Goal: Task Accomplishment & Management: Manage account settings

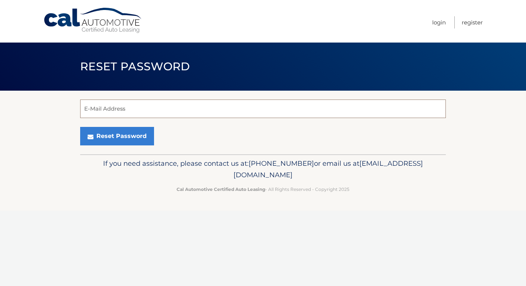
click at [211, 111] on input "E-Mail Address" at bounding box center [263, 108] width 366 height 18
type input "[PERSON_NAME][EMAIL_ADDRESS][PERSON_NAME][DOMAIN_NAME]"
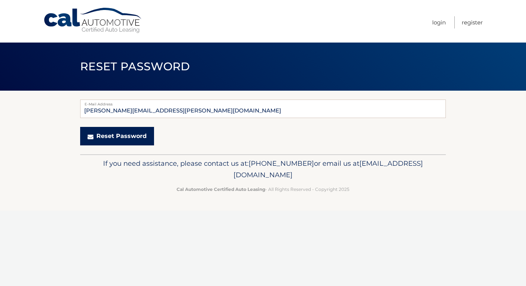
click at [123, 138] on button "Reset Password" at bounding box center [117, 136] width 74 height 18
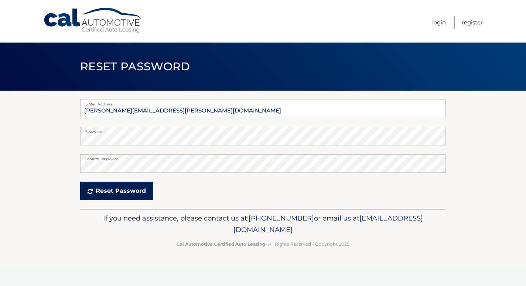
click at [119, 191] on button "Reset Password" at bounding box center [116, 190] width 73 height 18
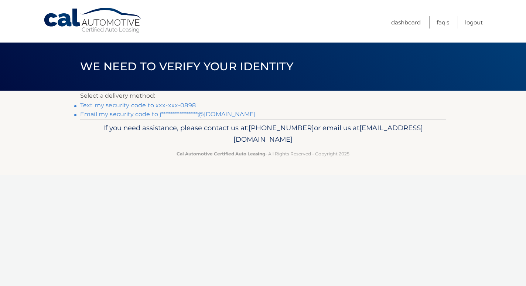
click at [163, 106] on link "Text my security code to xxx-xxx-0898" at bounding box center [138, 105] width 116 height 7
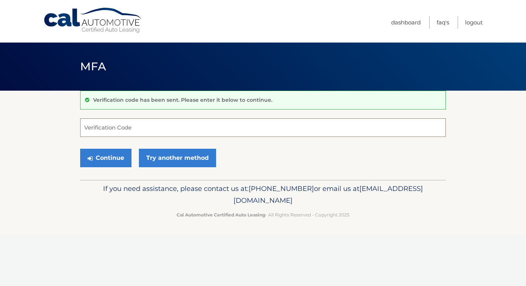
click at [158, 128] on input "Verification Code" at bounding box center [263, 127] width 366 height 18
type input "562759"
click at [112, 159] on button "Continue" at bounding box center [105, 157] width 51 height 18
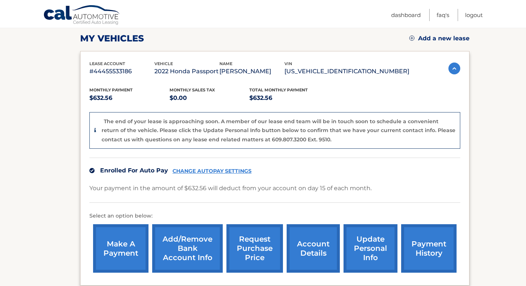
scroll to position [118, 0]
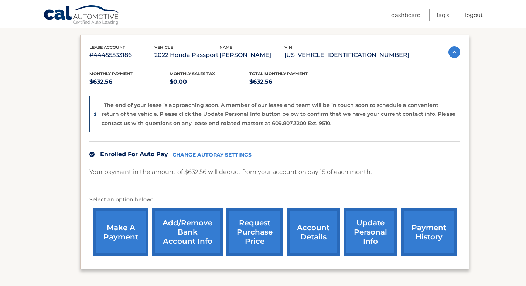
click at [461, 155] on div "lease account #44455533186 vehicle 2022 Honda Passport name JAQUELINE PIRONE-PA…" at bounding box center [274, 152] width 389 height 235
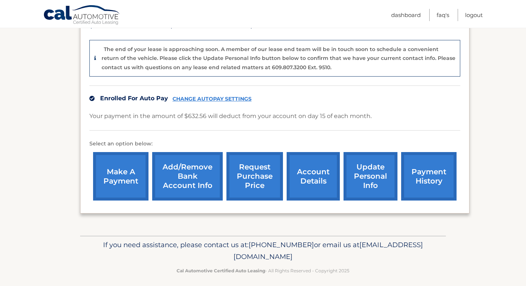
scroll to position [190, 0]
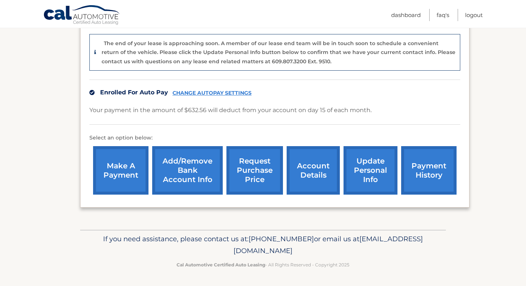
click at [317, 174] on link "account details" at bounding box center [313, 170] width 53 height 48
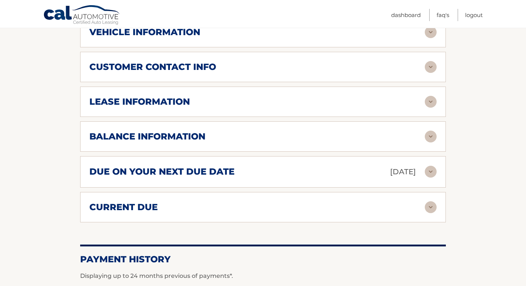
scroll to position [355, 0]
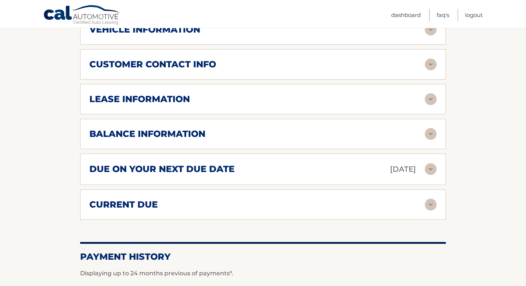
click at [429, 168] on img at bounding box center [431, 169] width 12 height 12
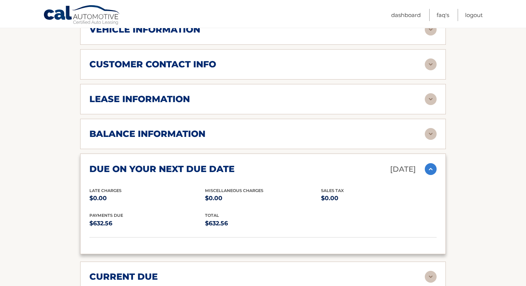
click at [429, 131] on img at bounding box center [431, 134] width 12 height 12
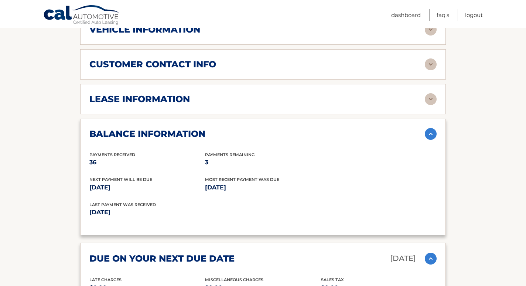
click at [431, 97] on img at bounding box center [431, 99] width 12 height 12
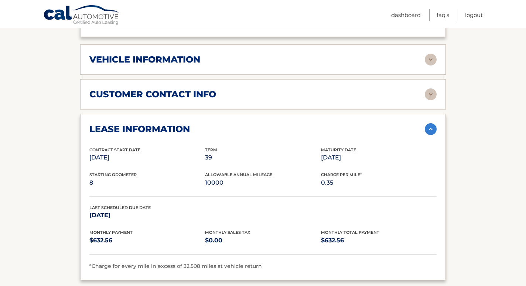
scroll to position [325, 0]
click at [431, 94] on img at bounding box center [431, 94] width 12 height 12
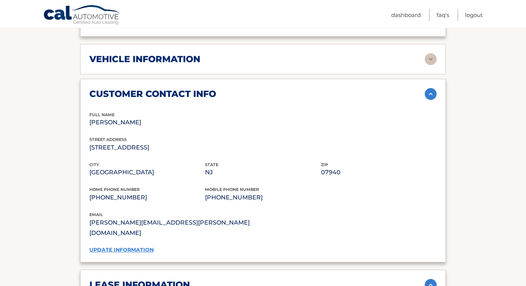
click at [430, 59] on img at bounding box center [431, 59] width 12 height 12
